Goal: Complete application form

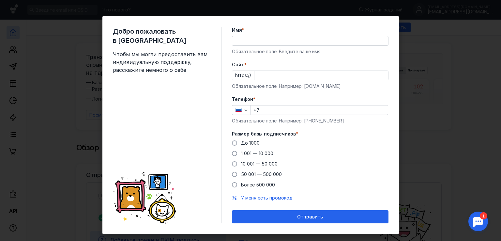
click at [251, 41] on input "Имя *" at bounding box center [310, 40] width 156 height 9
type input "T"
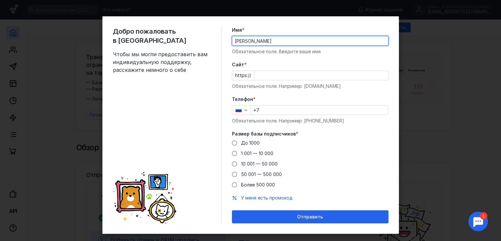
type input "[PERSON_NAME]"
click at [274, 72] on input "Cайт *" at bounding box center [321, 75] width 134 height 9
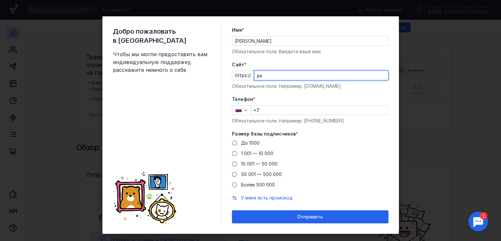
type input "р"
type input "[DOMAIN_NAME]"
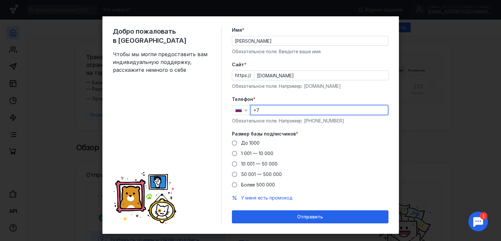
click at [298, 110] on input "+7" at bounding box center [319, 109] width 137 height 9
type input "[PHONE_NUMBER]"
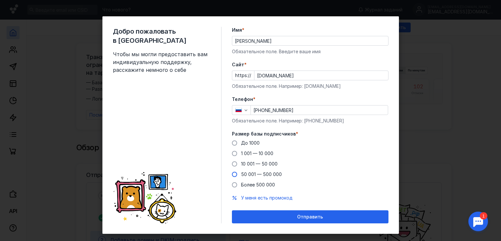
click at [232, 174] on span at bounding box center [234, 174] width 5 height 5
click at [0, 0] on input "50 001 — 500 000" at bounding box center [0, 0] width 0 height 0
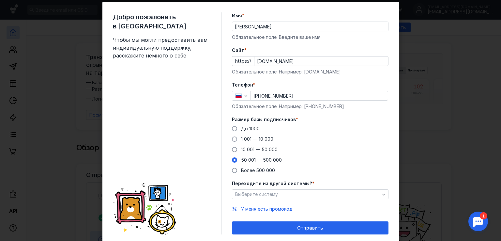
scroll to position [35, 0]
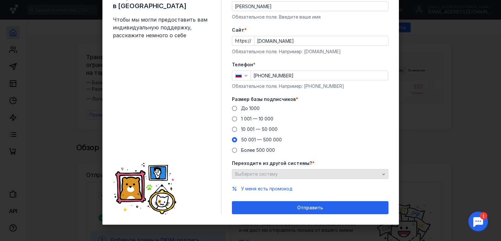
click at [297, 175] on div "Выберите систему" at bounding box center [308, 174] width 148 height 6
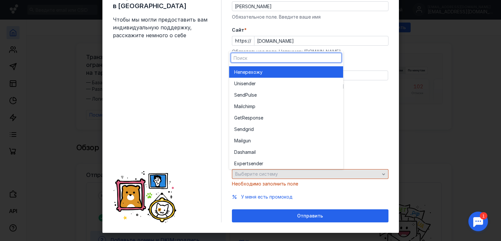
click at [297, 175] on div "Выберите систему" at bounding box center [308, 174] width 148 height 6
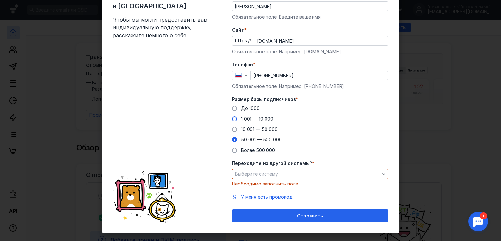
click at [232, 119] on span at bounding box center [234, 118] width 5 height 5
click at [0, 0] on input "1 001 — 10 000" at bounding box center [0, 0] width 0 height 0
click at [232, 119] on span at bounding box center [234, 118] width 5 height 5
click at [0, 0] on input "1 001 — 10 000" at bounding box center [0, 0] width 0 height 0
click at [232, 109] on span at bounding box center [234, 108] width 5 height 5
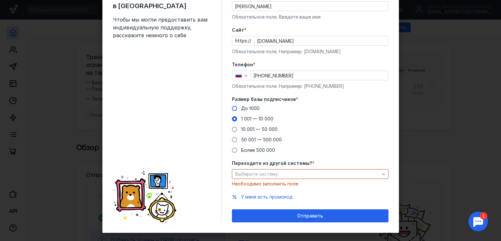
click at [0, 0] on input "До 1000" at bounding box center [0, 0] width 0 height 0
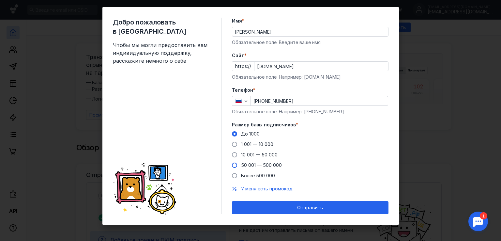
click at [232, 165] on span at bounding box center [234, 164] width 5 height 5
click at [0, 0] on input "50 001 — 500 000" at bounding box center [0, 0] width 0 height 0
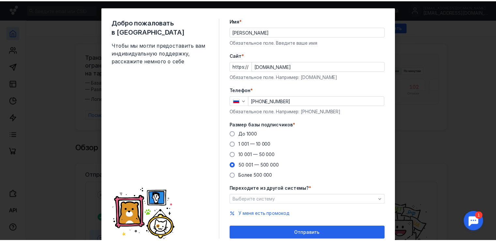
scroll to position [35, 0]
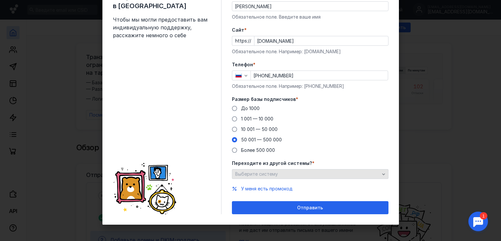
click at [251, 178] on div "Выберите систему" at bounding box center [310, 174] width 157 height 10
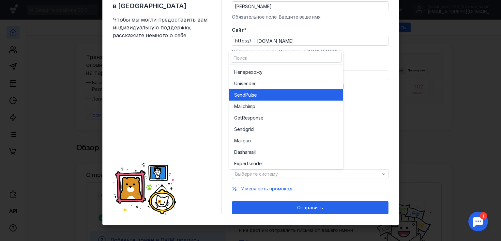
click at [292, 92] on div "SendPuls e" at bounding box center [286, 94] width 104 height 7
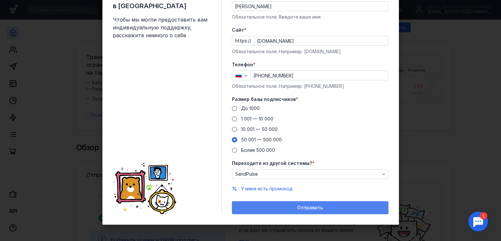
click at [281, 209] on div "Отправить" at bounding box center [310, 208] width 150 height 6
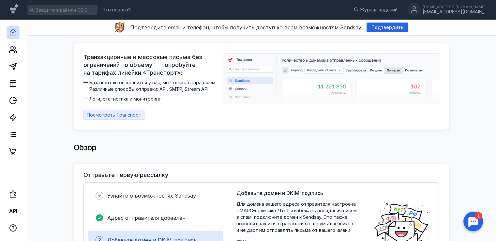
click at [115, 112] on span "Посмотреть Транспорт" at bounding box center [114, 115] width 54 height 6
